Goal: Information Seeking & Learning: Learn about a topic

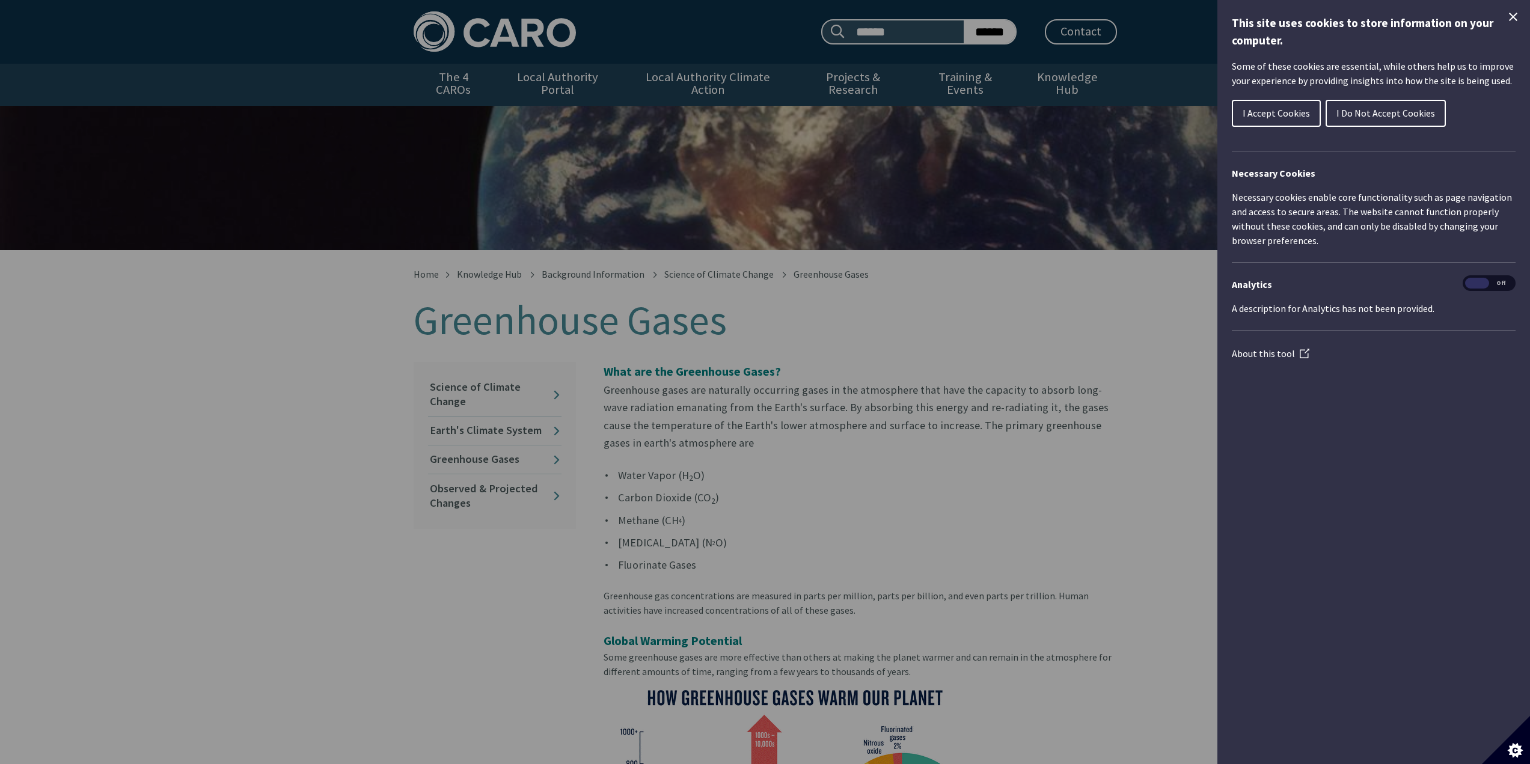
click at [1515, 17] on icon "Close Cookie Control" at bounding box center [1513, 17] width 8 height 8
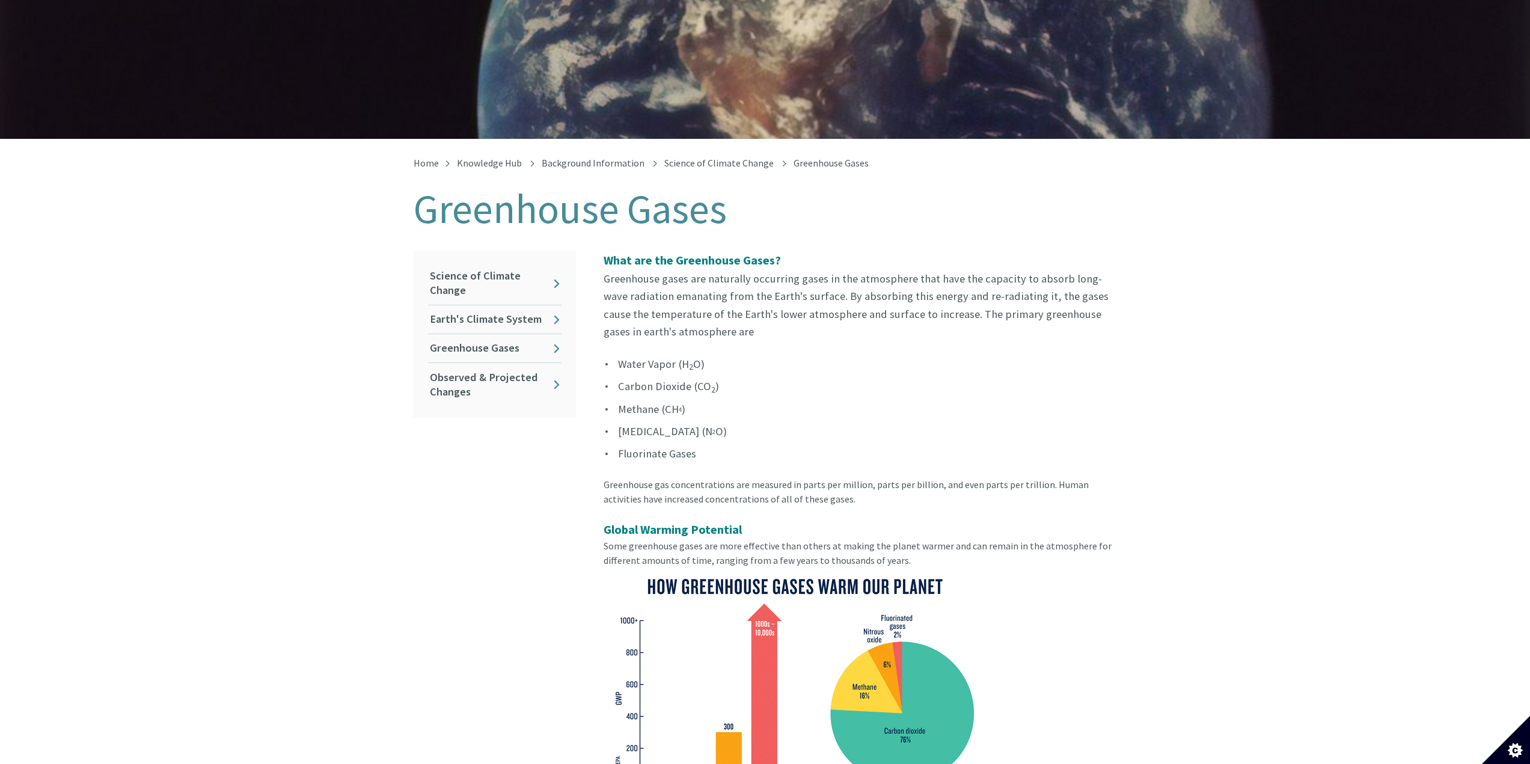
scroll to position [241, 0]
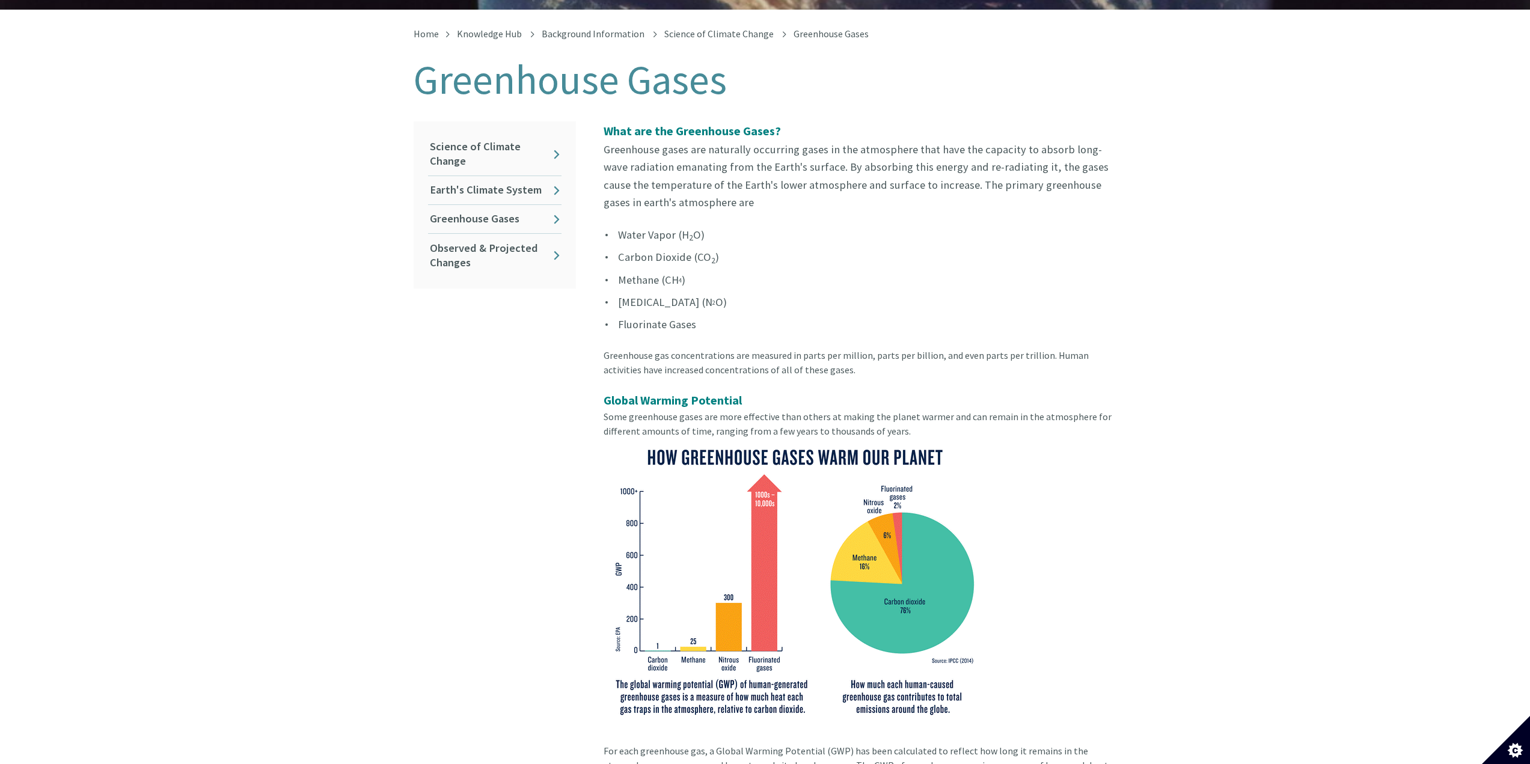
click at [677, 690] on img at bounding box center [794, 581] width 381 height 286
click at [915, 363] on div "Greenhouse gas concentrations are measured in parts per million, parts per bill…" at bounding box center [861, 369] width 514 height 43
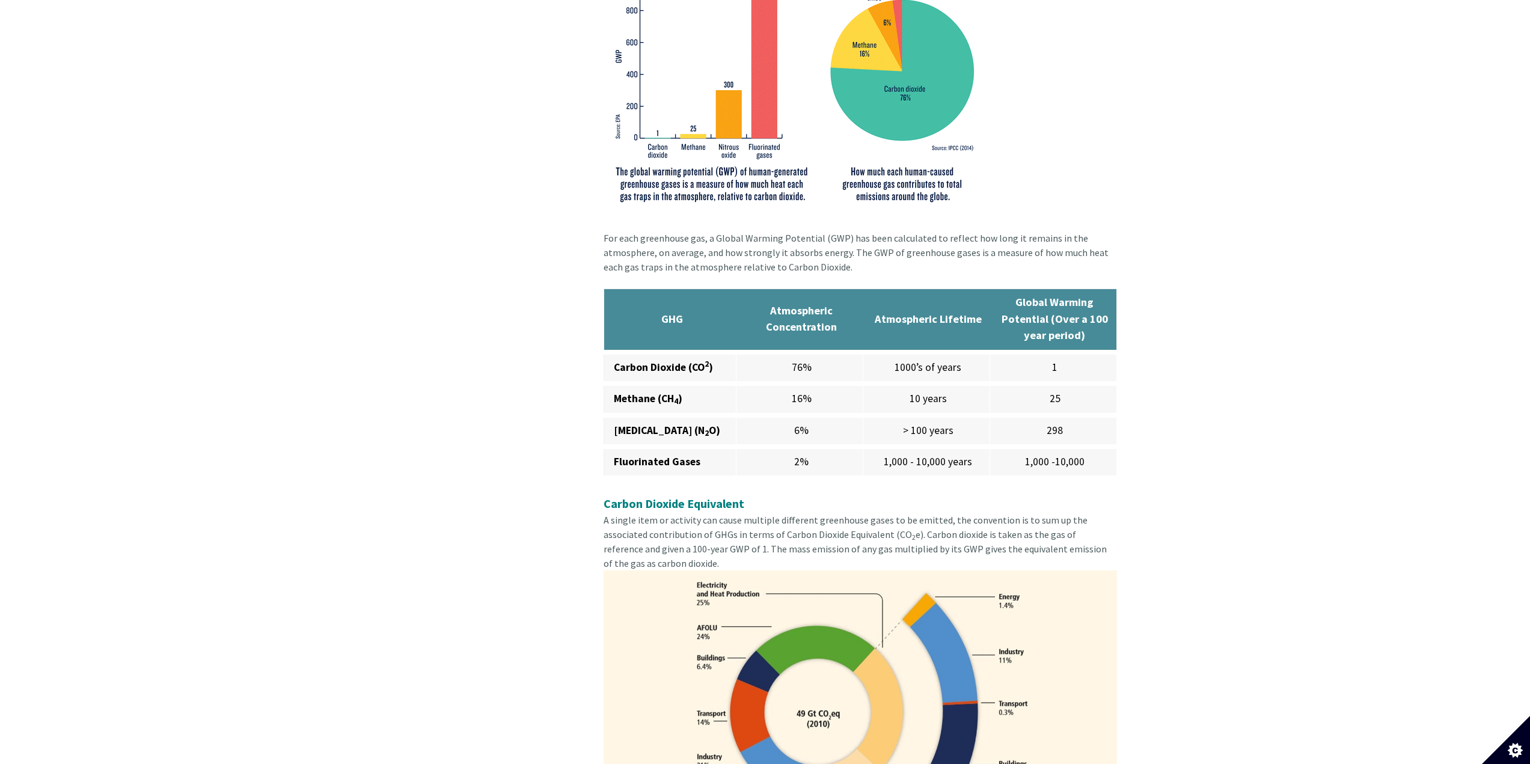
scroll to position [782, 0]
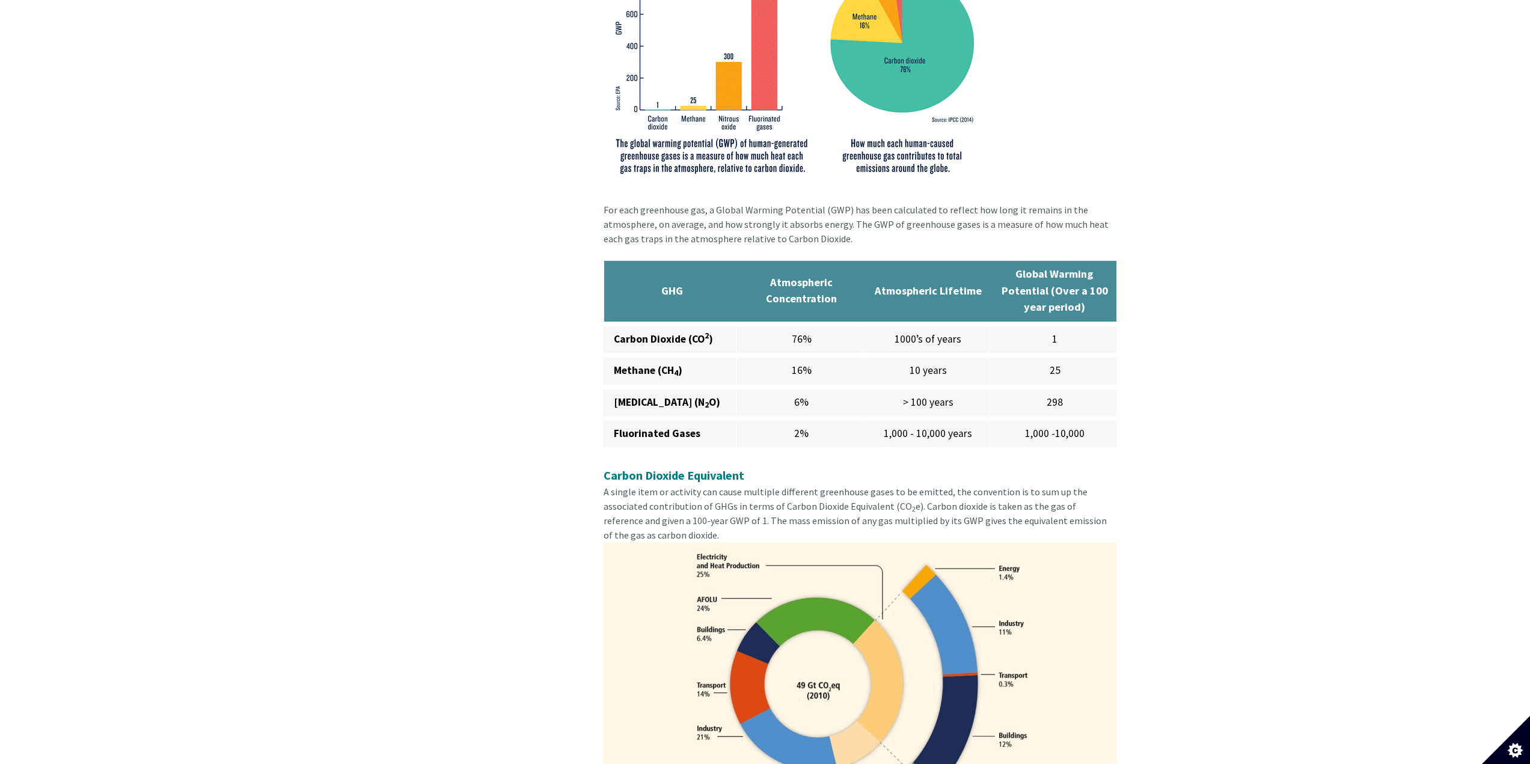
click at [641, 288] on th "GHG" at bounding box center [670, 291] width 133 height 63
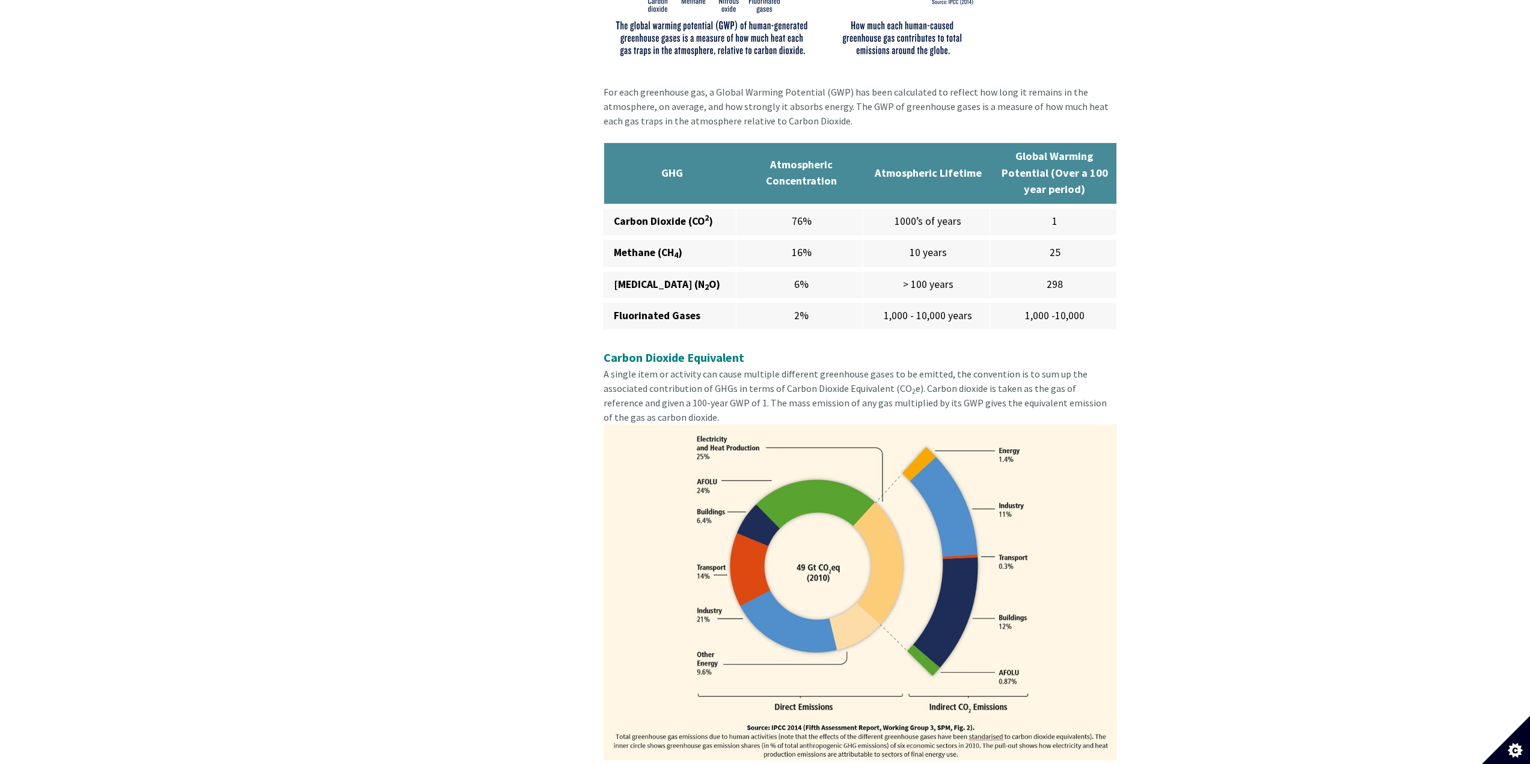
scroll to position [902, 0]
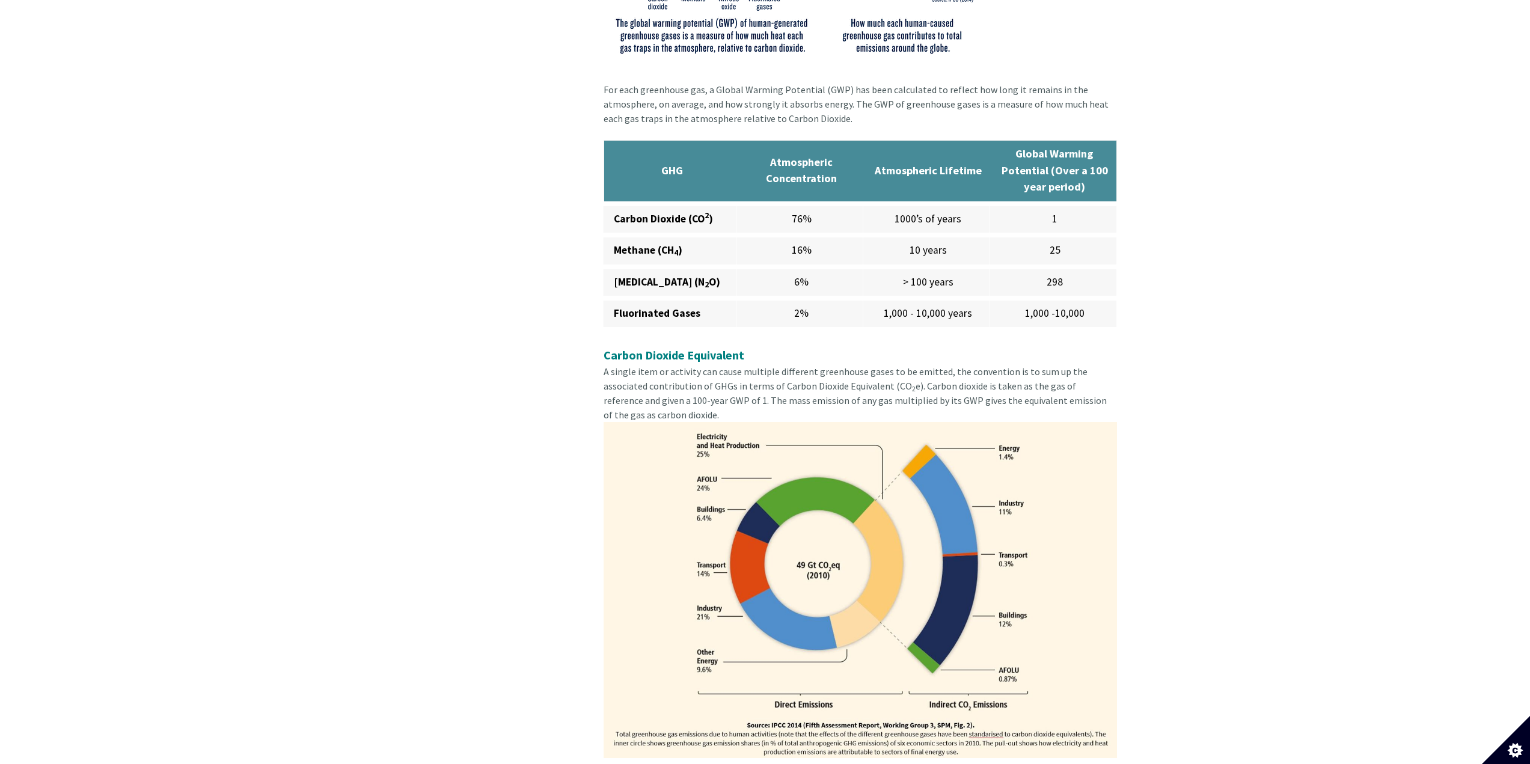
drag, startPoint x: 702, startPoint y: 234, endPoint x: 637, endPoint y: 272, distance: 75.2
click at [637, 275] on strong "[MEDICAL_DATA] (N 2 O)" at bounding box center [667, 281] width 106 height 13
click at [639, 183] on th "GHG" at bounding box center [670, 171] width 133 height 63
drag, startPoint x: 655, startPoint y: 165, endPoint x: 585, endPoint y: 211, distance: 83.4
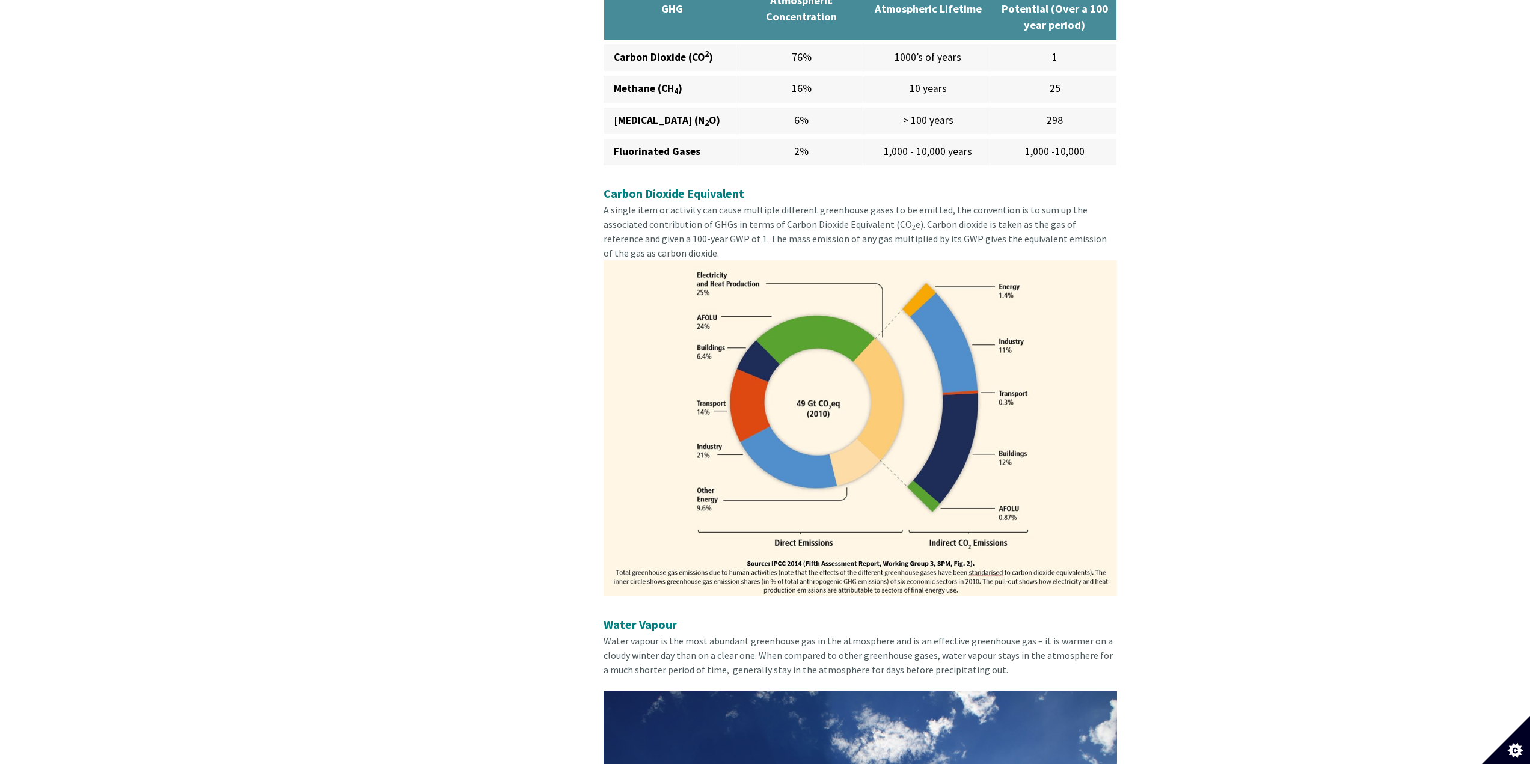
scroll to position [823, 0]
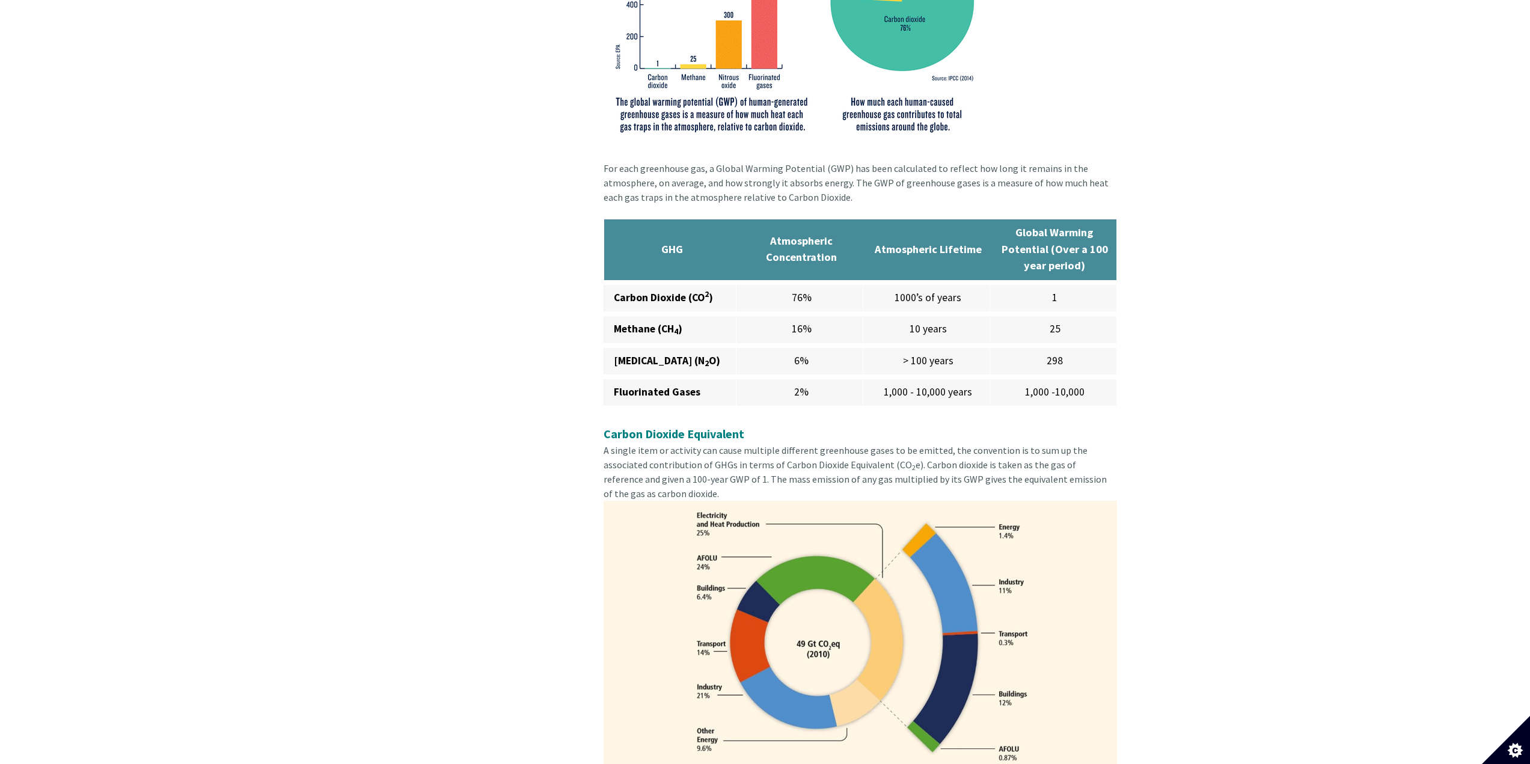
drag, startPoint x: 924, startPoint y: 572, endPoint x: 1146, endPoint y: 519, distance: 228.1
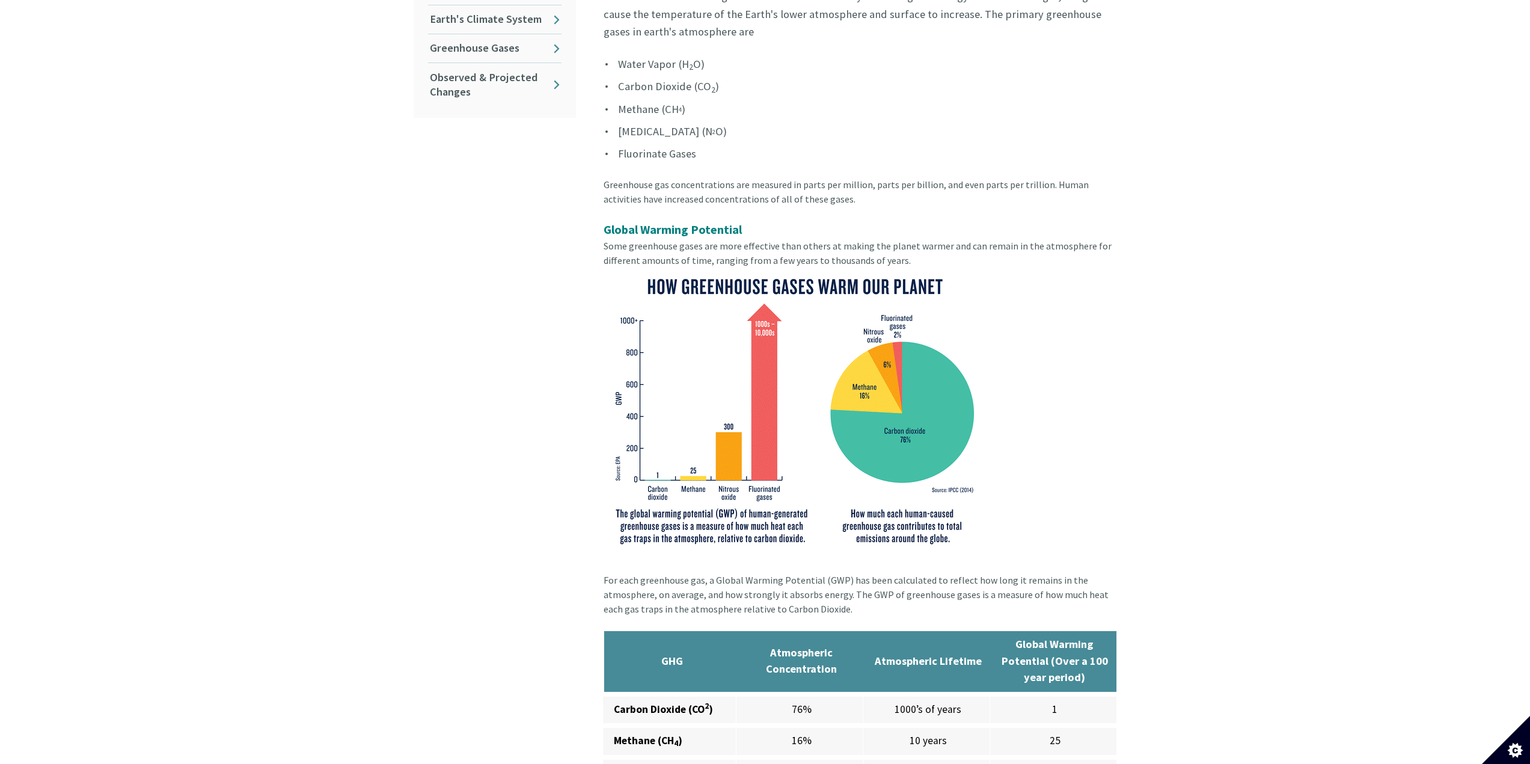
scroll to position [342, 0]
